Goal: Navigation & Orientation: Understand site structure

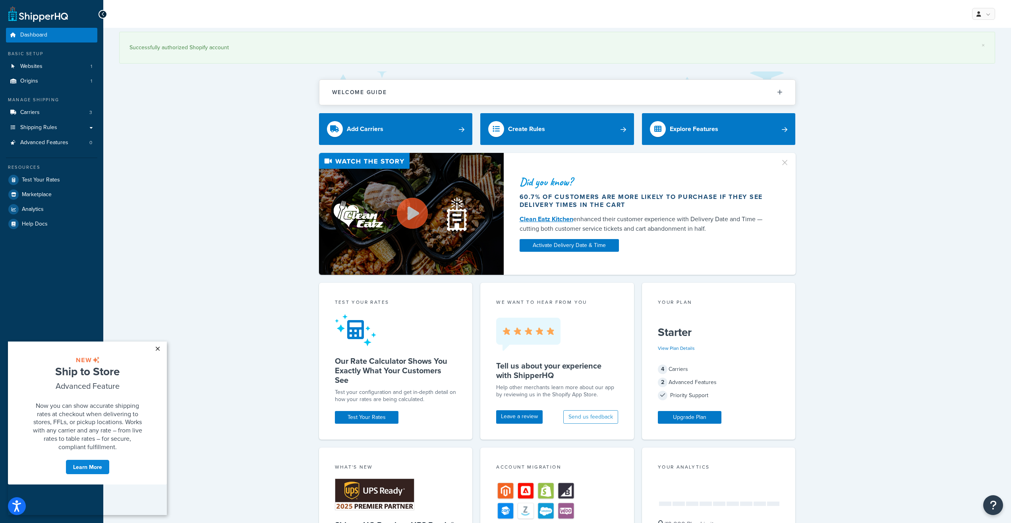
click at [157, 348] on link "×" at bounding box center [158, 349] width 14 height 14
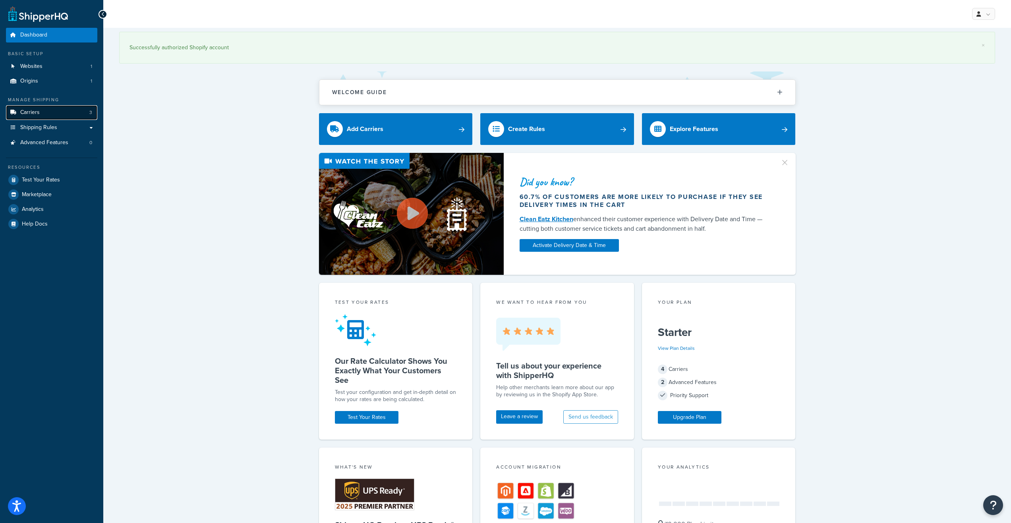
click at [28, 112] on span "Carriers" at bounding box center [29, 112] width 19 height 7
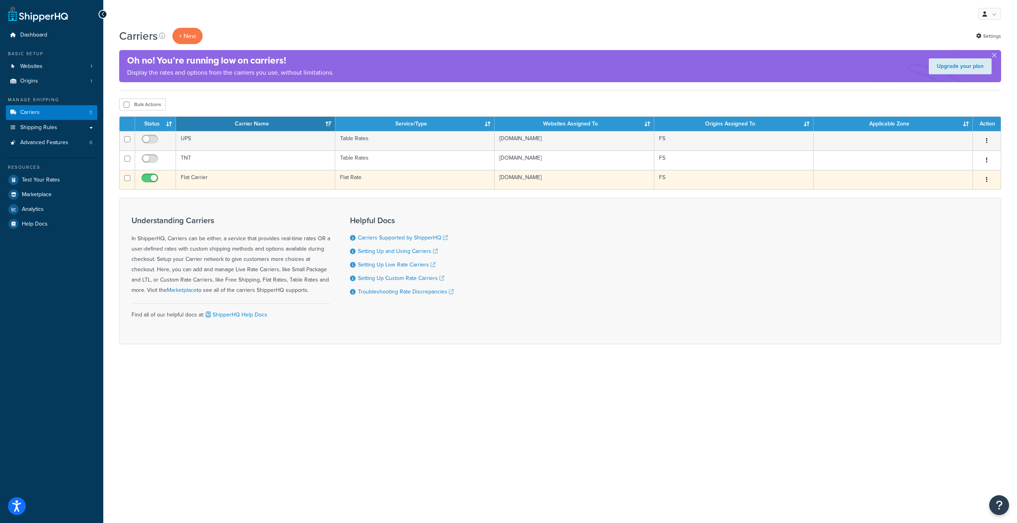
click at [190, 178] on td "Flat Carrier" at bounding box center [255, 179] width 159 height 19
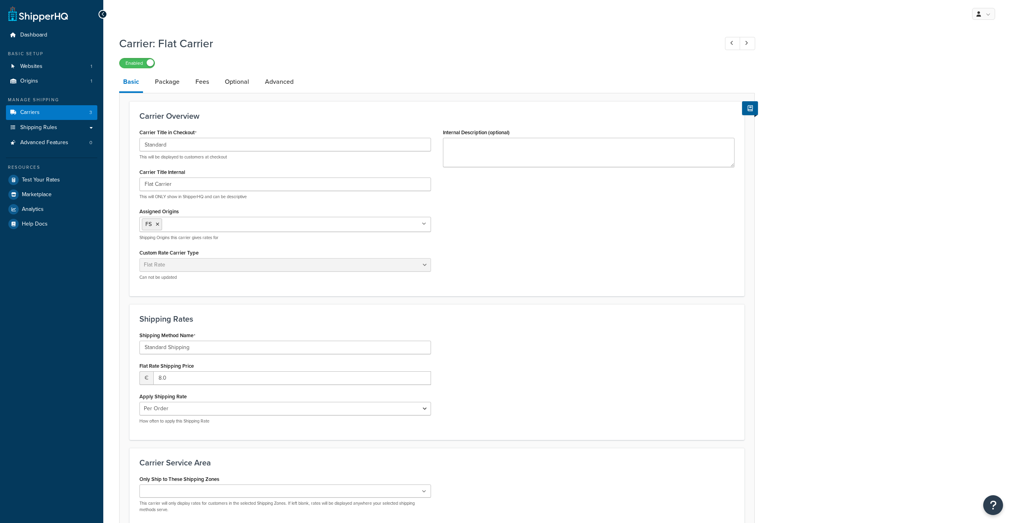
select select "flat"
click at [171, 84] on link "Package" at bounding box center [167, 81] width 33 height 19
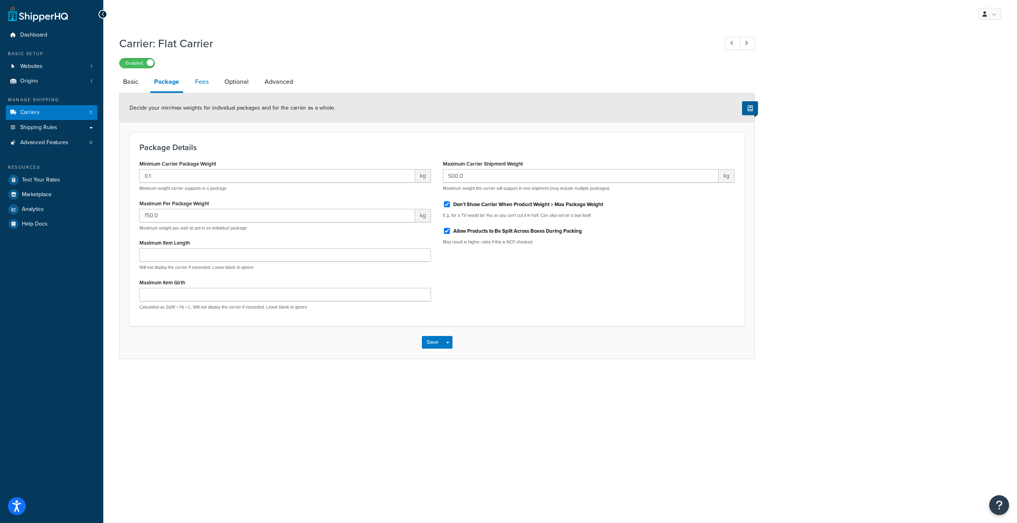
click at [200, 83] on link "Fees" at bounding box center [201, 81] width 21 height 19
select select "AFTER"
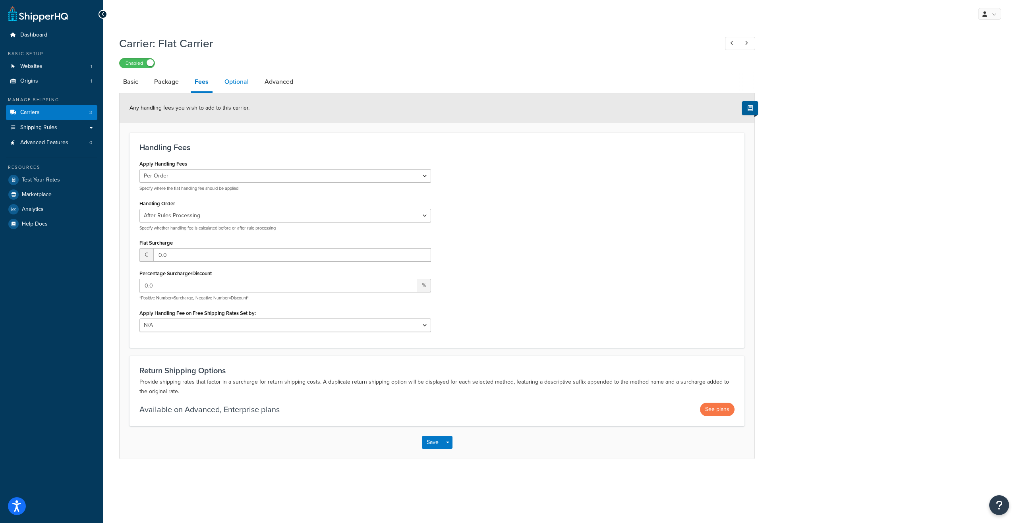
click at [237, 85] on link "Optional" at bounding box center [237, 81] width 32 height 19
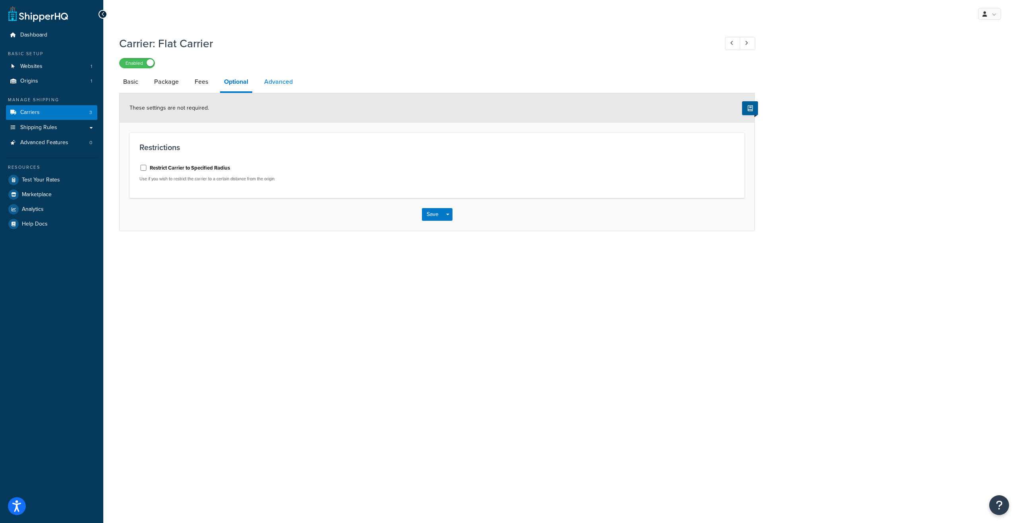
click at [281, 83] on link "Advanced" at bounding box center [278, 81] width 37 height 19
select select "false"
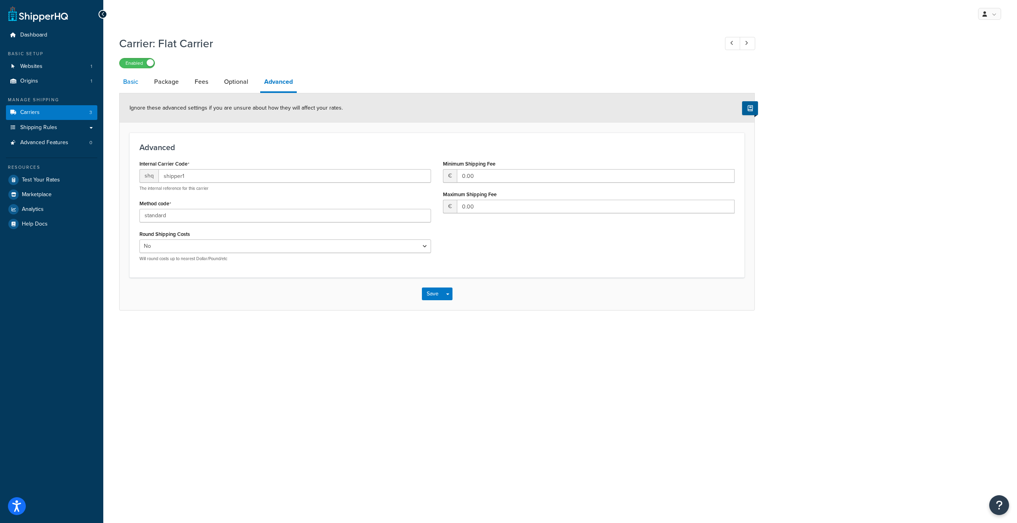
click at [136, 85] on link "Basic" at bounding box center [130, 81] width 23 height 19
select select "flat"
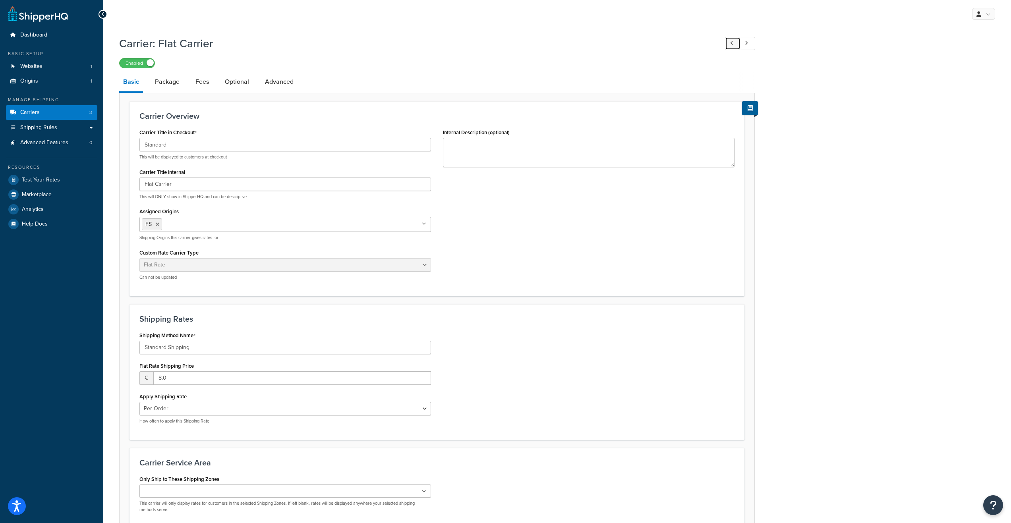
click at [730, 44] on link at bounding box center [732, 43] width 15 height 13
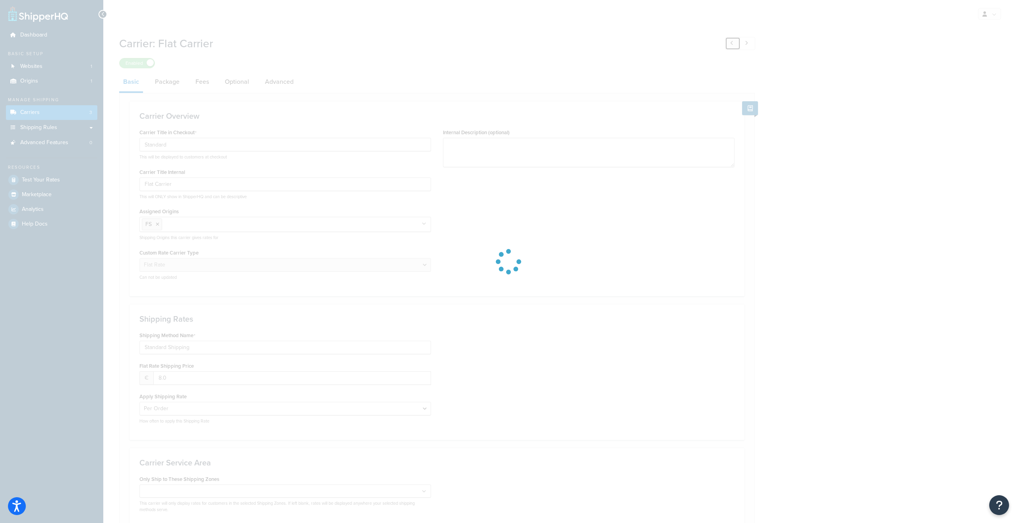
select select "25"
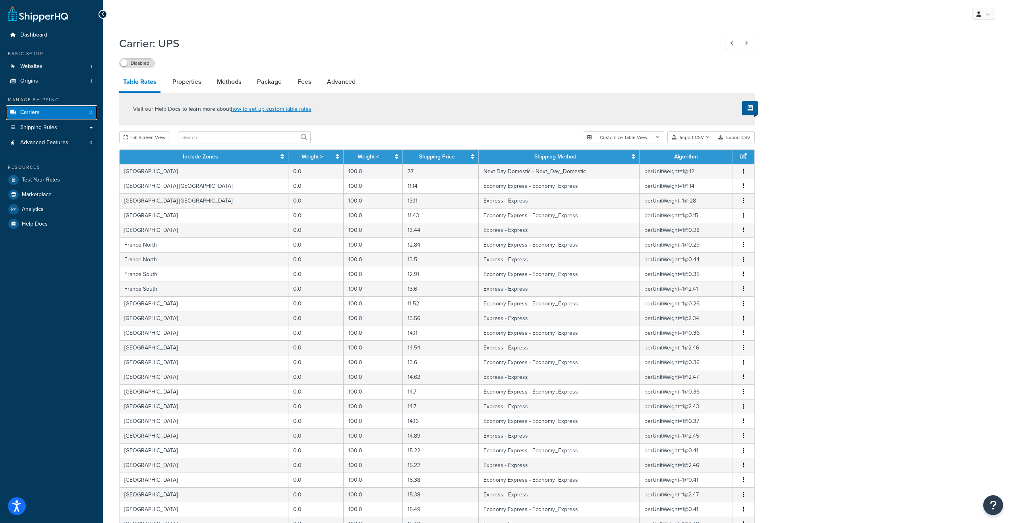
click at [33, 111] on span "Carriers" at bounding box center [29, 112] width 19 height 7
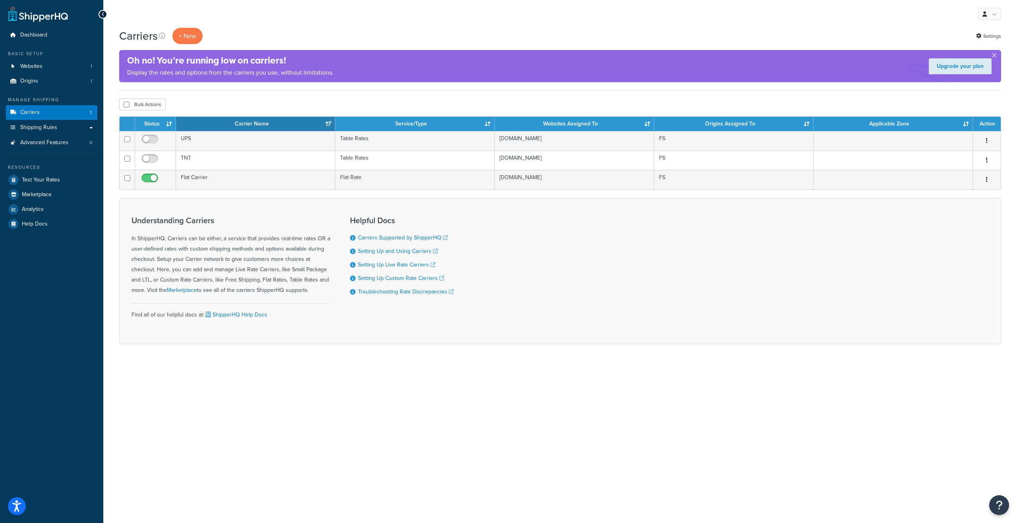
click at [212, 105] on div "Bulk Actions Duplicate Delete" at bounding box center [560, 105] width 882 height 12
click at [28, 128] on span "Shipping Rules" at bounding box center [38, 127] width 37 height 7
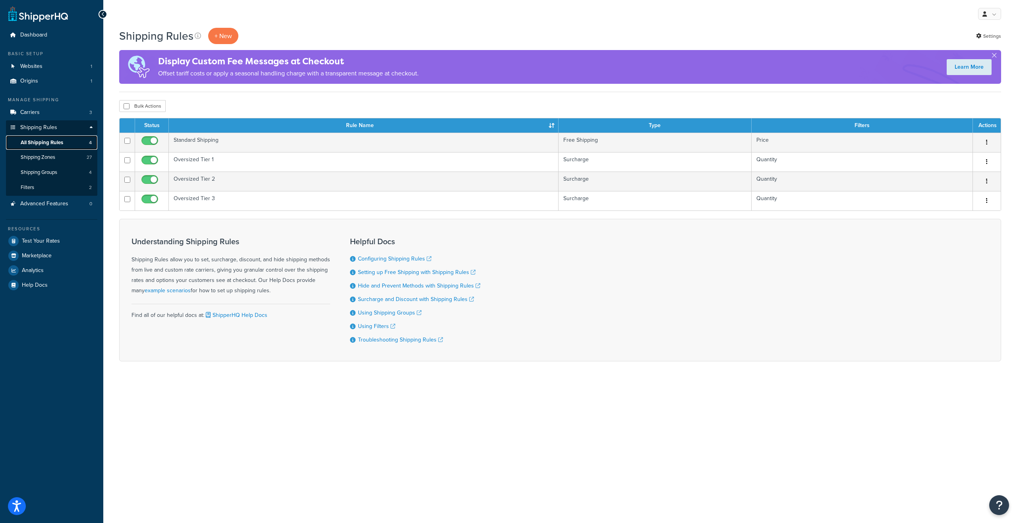
click at [40, 143] on span "All Shipping Rules" at bounding box center [42, 142] width 43 height 7
click at [41, 157] on span "Shipping Zones" at bounding box center [38, 157] width 35 height 7
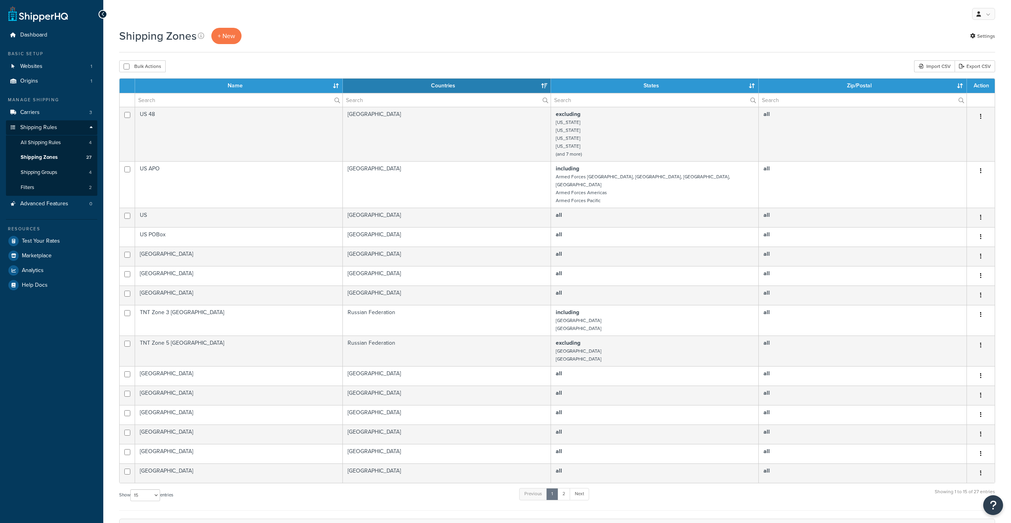
select select "15"
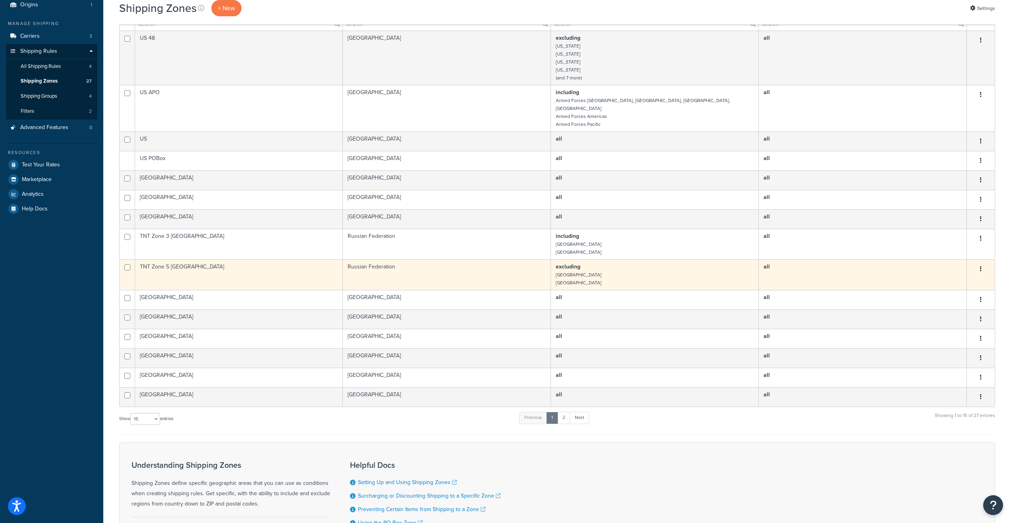
scroll to position [79, 0]
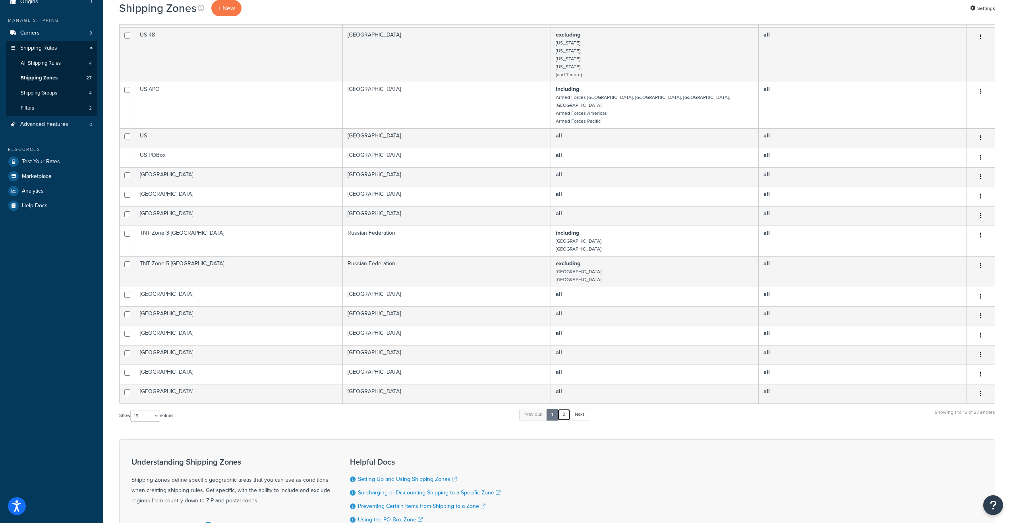
click at [565, 409] on link "2" at bounding box center [563, 415] width 13 height 12
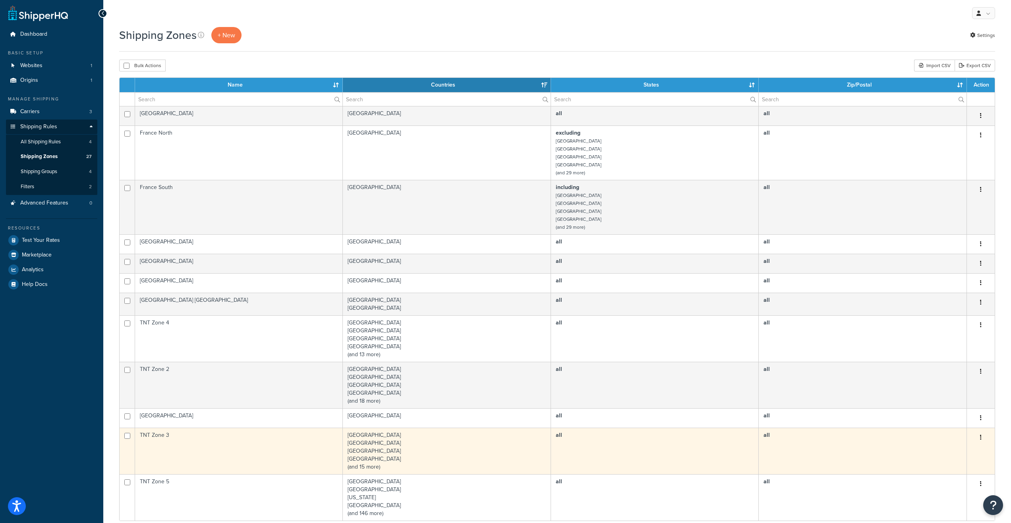
scroll to position [0, 0]
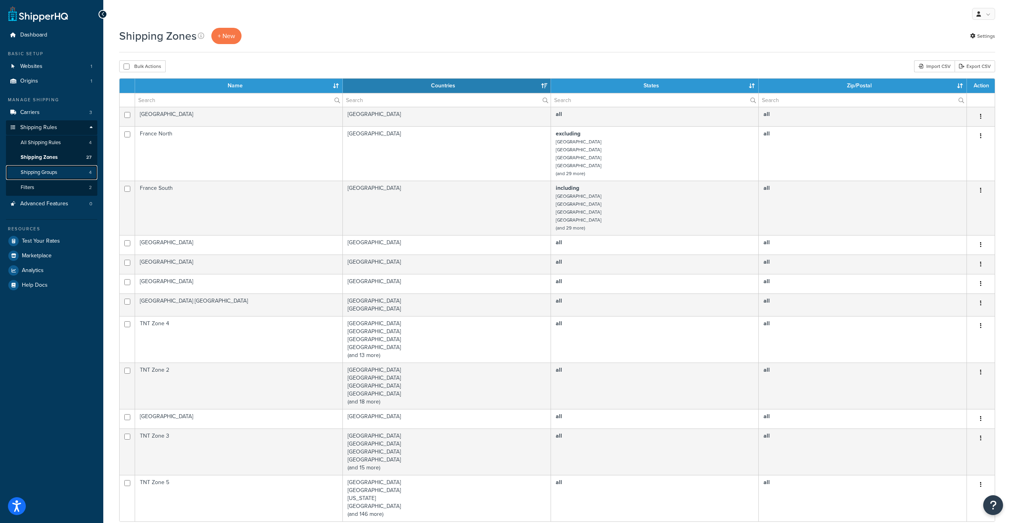
click at [42, 172] on span "Shipping Groups" at bounding box center [39, 172] width 37 height 7
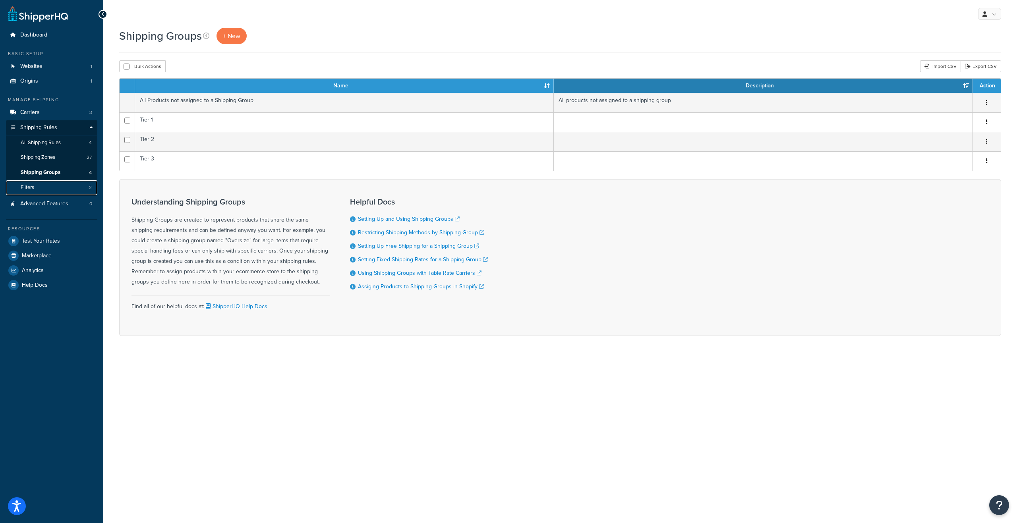
click at [26, 185] on span "Filters" at bounding box center [28, 187] width 14 height 7
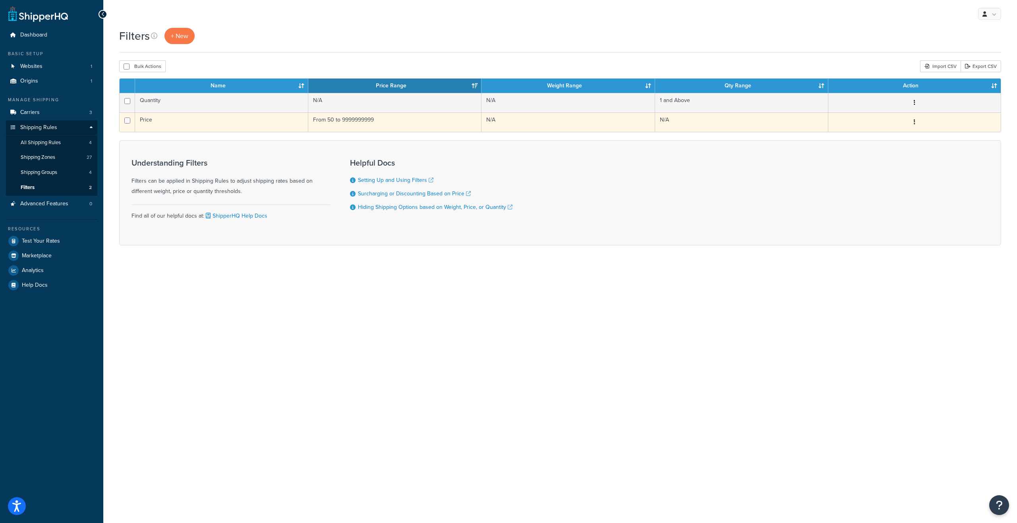
click at [915, 126] on button "button" at bounding box center [914, 122] width 11 height 13
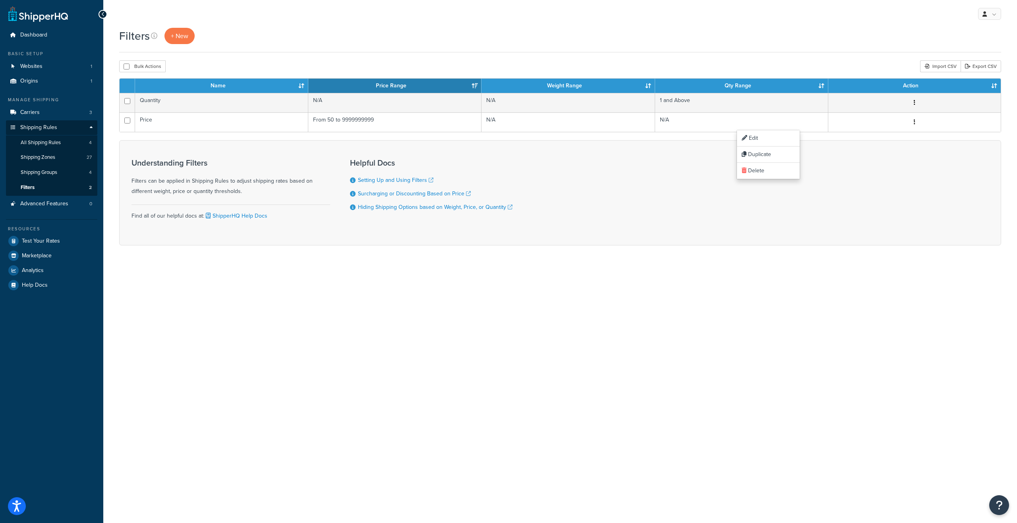
click at [655, 269] on div "Filters + New Bulk Actions Duplicate Delete Import CSV Export CSV Contact Us Se…" at bounding box center [560, 151] width 914 height 246
click at [29, 114] on span "Carriers" at bounding box center [29, 112] width 19 height 7
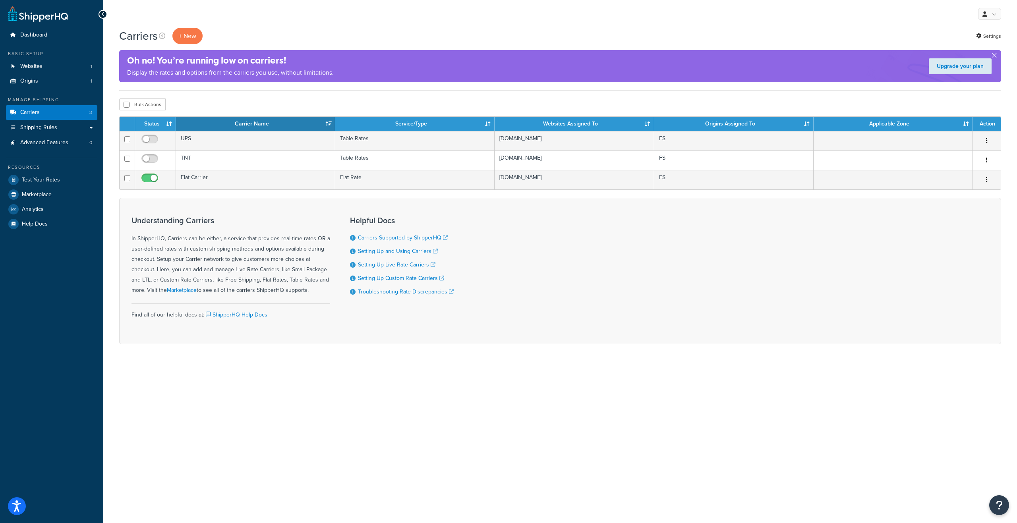
click at [916, 392] on div "My Profile Billing Global Settings Contact Us Logout Carriers + New Settings Oh…" at bounding box center [560, 261] width 914 height 523
click at [159, 443] on div "My Profile Billing Global Settings Contact Us Logout Carriers + New Settings Oh…" at bounding box center [560, 261] width 914 height 523
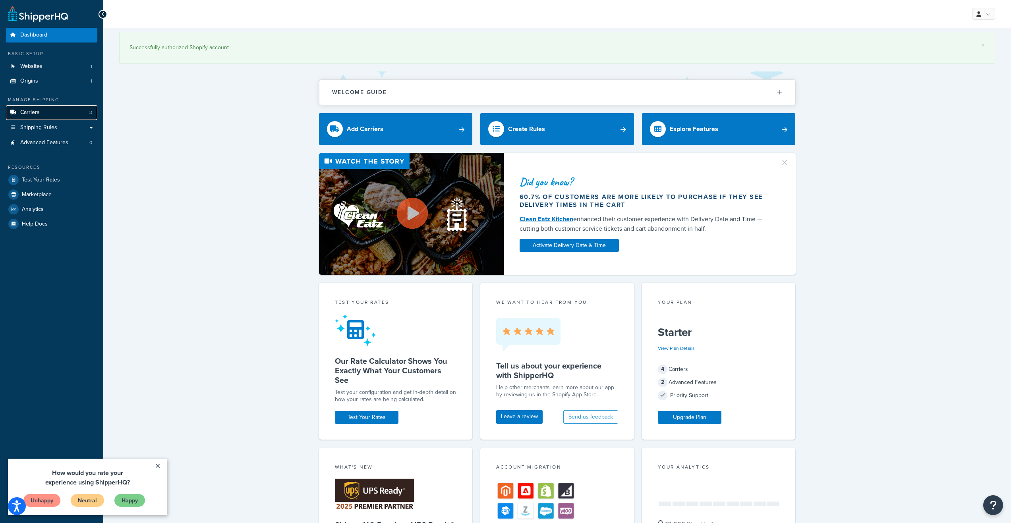
click at [33, 112] on span "Carriers" at bounding box center [29, 112] width 19 height 7
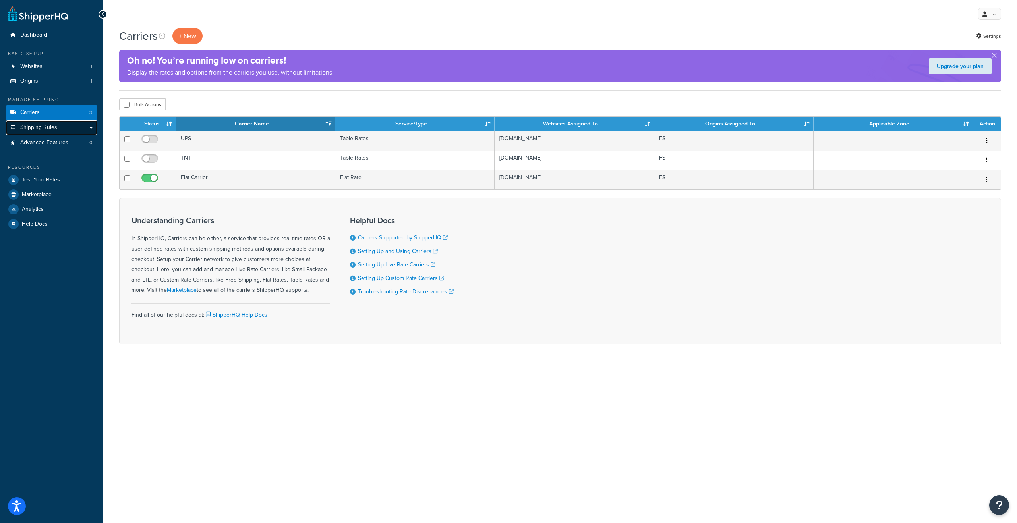
click at [45, 129] on span "Shipping Rules" at bounding box center [38, 127] width 37 height 7
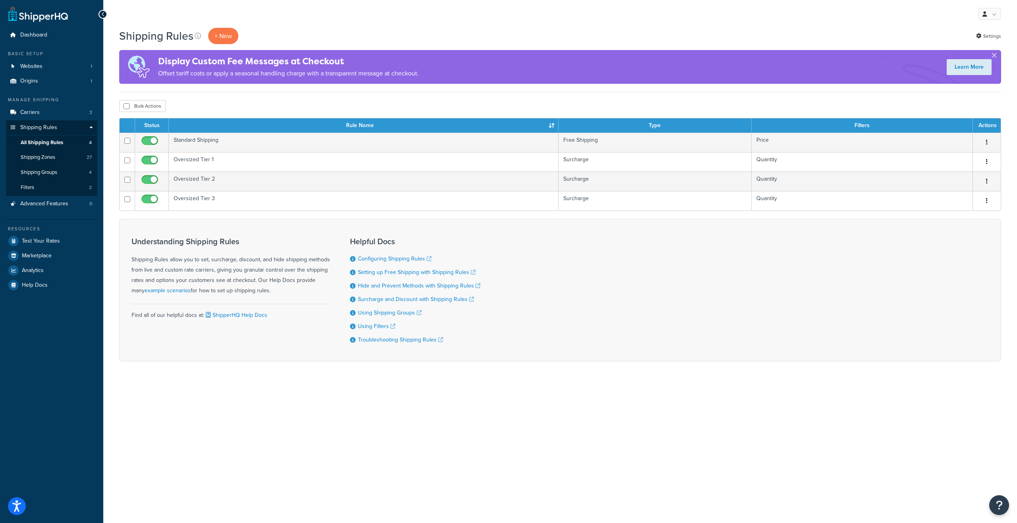
click at [994, 56] on button "button" at bounding box center [994, 57] width 2 height 2
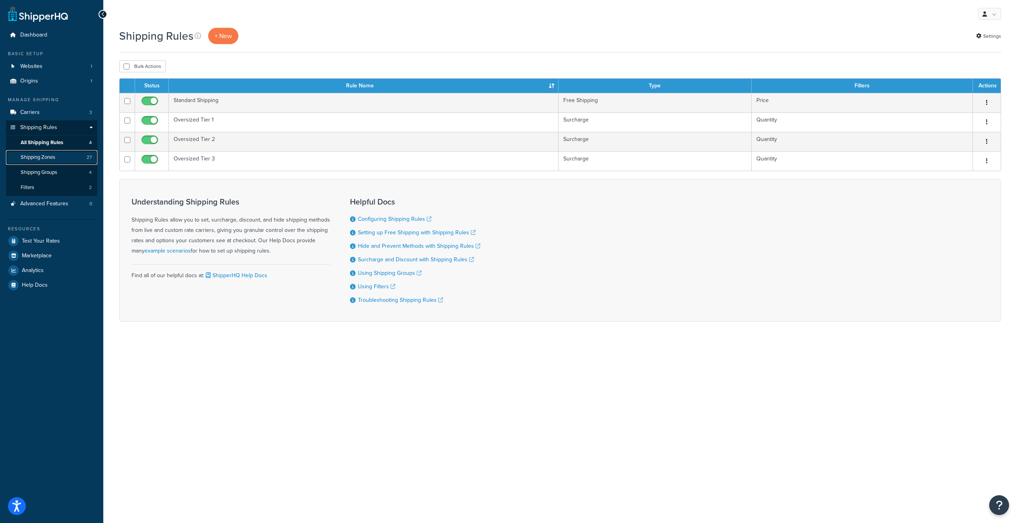
click at [37, 157] on span "Shipping Zones" at bounding box center [38, 157] width 35 height 7
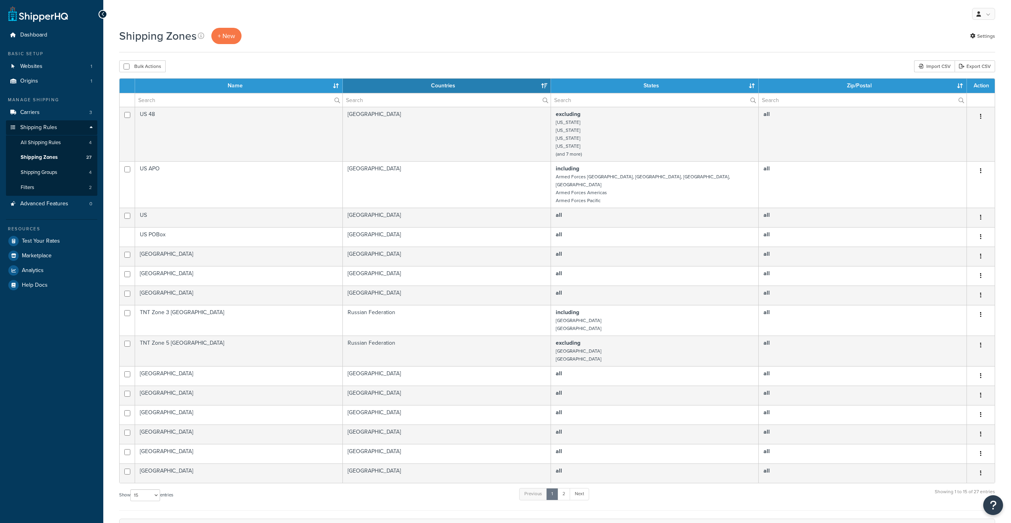
select select "15"
click at [35, 140] on span "All Shipping Rules" at bounding box center [41, 142] width 40 height 7
